Goal: Information Seeking & Learning: Learn about a topic

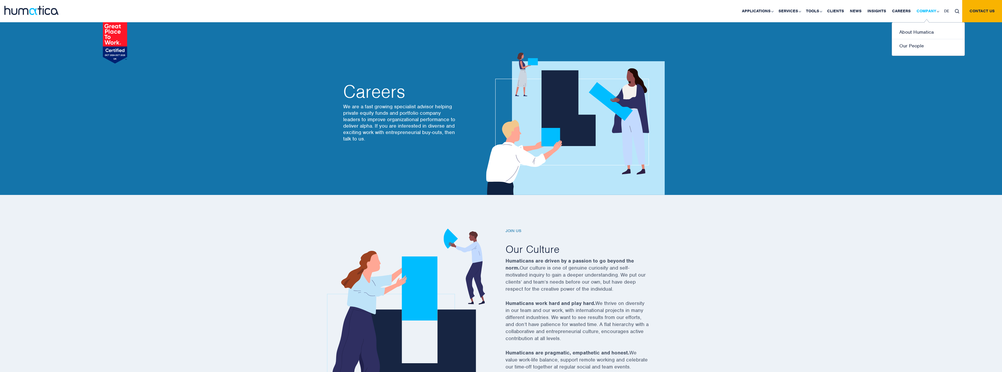
click at [921, 14] on link "Company" at bounding box center [928, 11] width 28 height 22
drag, startPoint x: 921, startPoint y: 14, endPoint x: 916, endPoint y: 30, distance: 16.4
click at [916, 22] on li "Company About Humatica Our People" at bounding box center [928, 11] width 28 height 22
click at [916, 30] on link "About Humatica" at bounding box center [928, 32] width 73 height 14
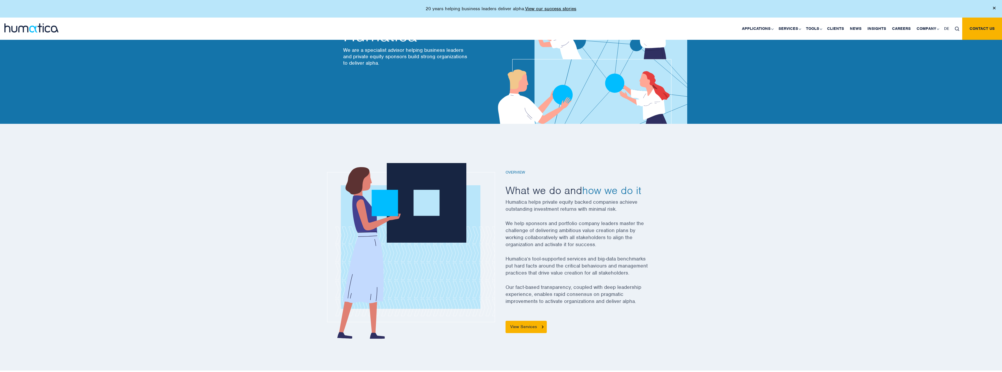
scroll to position [71, 0]
